Goal: Check status: Check status

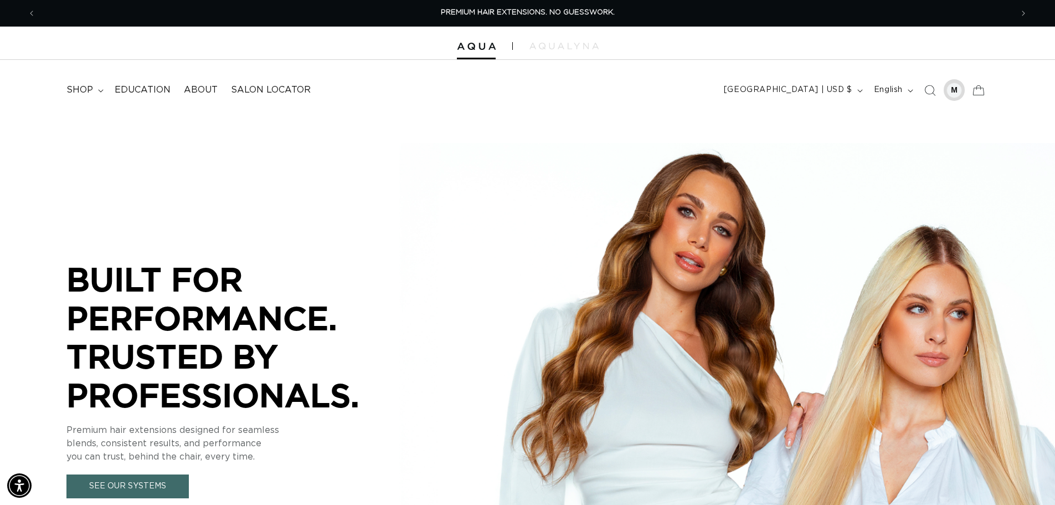
click at [958, 93] on div at bounding box center [955, 91] width 16 height 16
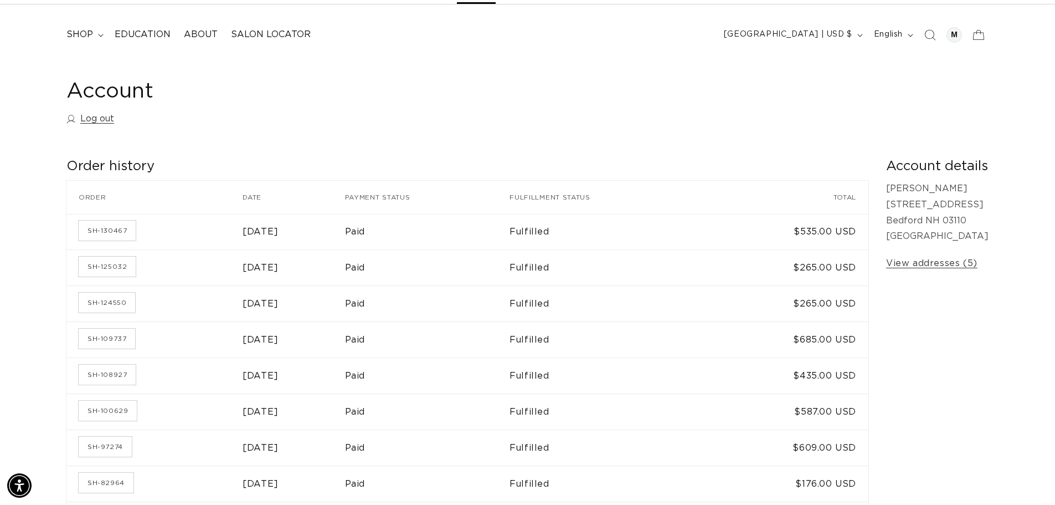
scroll to position [0, 1953]
drag, startPoint x: 245, startPoint y: 232, endPoint x: 256, endPoint y: 231, distance: 11.1
click at [247, 232] on time "[DATE]" at bounding box center [261, 231] width 36 height 9
click at [104, 236] on link "SH-130467" at bounding box center [107, 230] width 57 height 20
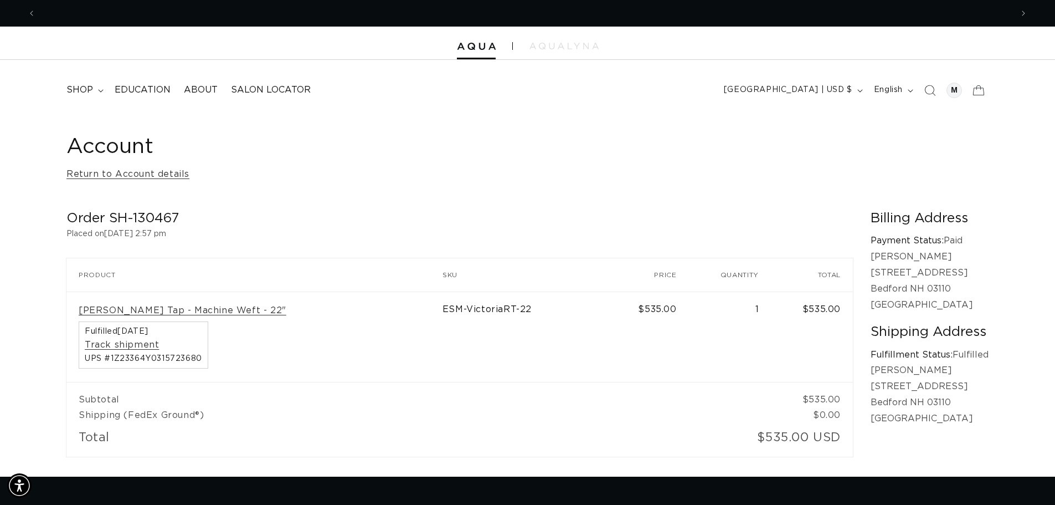
scroll to position [0, 977]
click at [127, 346] on link "Track shipment" at bounding box center [122, 345] width 74 height 12
